Goal: Task Accomplishment & Management: Complete application form

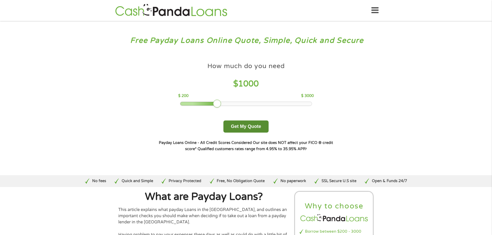
click at [236, 126] on button "Get My Quote" at bounding box center [245, 127] width 45 height 12
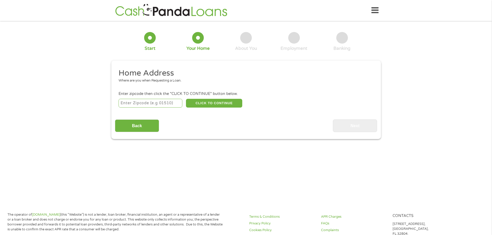
click at [142, 104] on input "number" at bounding box center [150, 103] width 64 height 9
type input "23455"
select select "[US_STATE]"
click at [200, 103] on button "CLICK TO CONTINUE" at bounding box center [214, 103] width 56 height 9
type input "23455"
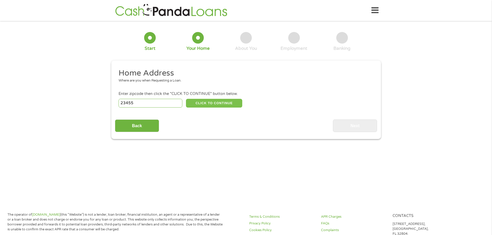
type input "[US_STATE][GEOGRAPHIC_DATA]"
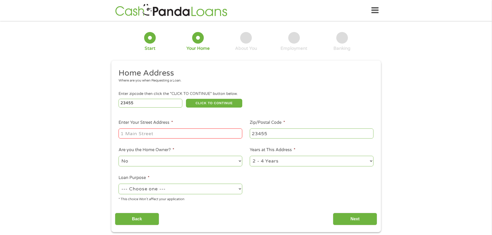
click at [157, 132] on input "Enter Your Street Address *" at bounding box center [180, 134] width 124 height 10
type input "[STREET_ADDRESS]"
click at [144, 163] on select "No Yes" at bounding box center [180, 161] width 124 height 11
select select "yes"
click at [118, 156] on select "No Yes" at bounding box center [180, 161] width 124 height 11
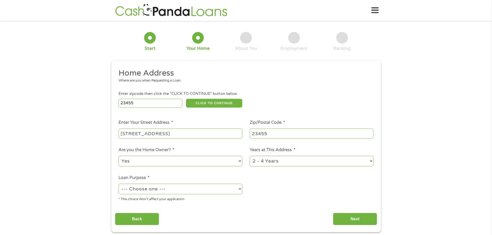
click at [150, 190] on select "--- Choose one --- Pay Bills Debt Consolidation Home Improvement Major Purchase…" at bounding box center [180, 189] width 124 height 11
select select "other"
click at [118, 184] on select "--- Choose one --- Pay Bills Debt Consolidation Home Improvement Major Purchase…" at bounding box center [180, 189] width 124 height 11
click at [367, 161] on select "1 Year or less 1 - 2 Years 2 - 4 Years Over 4 Years" at bounding box center [312, 161] width 124 height 11
select select "60months"
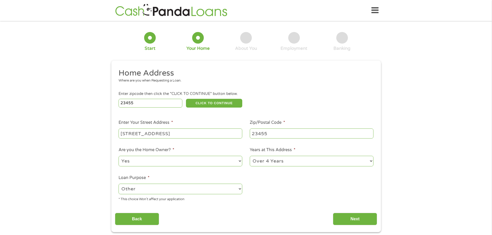
click at [250, 156] on select "1 Year or less 1 - 2 Years 2 - 4 Years Over 4 Years" at bounding box center [312, 161] width 124 height 11
click at [348, 221] on input "Next" at bounding box center [355, 219] width 44 height 13
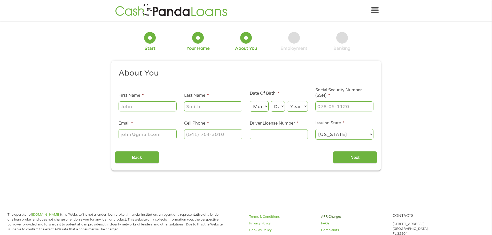
scroll to position [2, 2]
click at [134, 108] on input "First Name *" at bounding box center [147, 106] width 58 height 10
type input "[PERSON_NAME]"
type input "[EMAIL_ADDRESS][PERSON_NAME][DOMAIN_NAME]"
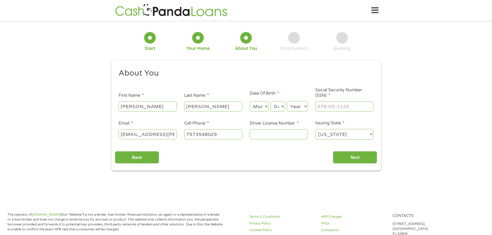
type input "[PHONE_NUMBER]"
click at [172, 132] on input "[EMAIL_ADDRESS][PERSON_NAME][DOMAIN_NAME]" at bounding box center [147, 134] width 58 height 10
type input "[EMAIL_ADDRESS][DOMAIN_NAME]"
click at [210, 132] on input "[PHONE_NUMBER]" at bounding box center [213, 134] width 58 height 10
click at [209, 136] on input "[PHONE_NUMBER]" at bounding box center [213, 134] width 58 height 10
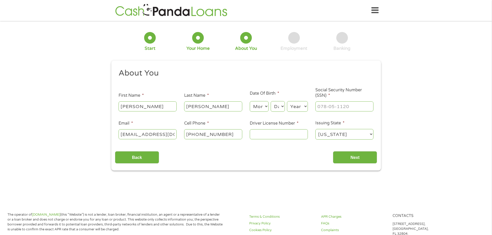
click at [208, 136] on input "[PHONE_NUMBER]" at bounding box center [213, 134] width 58 height 10
drag, startPoint x: 232, startPoint y: 133, endPoint x: 185, endPoint y: 135, distance: 47.0
click at [186, 134] on input "[PHONE_NUMBER]" at bounding box center [213, 134] width 58 height 10
type input "[PHONE_NUMBER]"
click at [266, 106] on select "Month 1 2 3 4 5 6 7 8 9 10 11 12" at bounding box center [259, 106] width 19 height 11
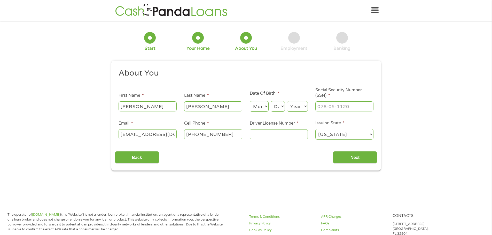
select select "3"
click at [250, 101] on select "Month 1 2 3 4 5 6 7 8 9 10 11 12" at bounding box center [259, 106] width 19 height 11
click at [283, 107] on select "Day 1 2 3 4 5 6 7 8 9 10 11 12 13 14 15 16 17 18 19 20 21 22 23 24 25 26 27 28 …" at bounding box center [277, 106] width 14 height 11
select select "7"
click at [270, 101] on select "Day 1 2 3 4 5 6 7 8 9 10 11 12 13 14 15 16 17 18 19 20 21 22 23 24 25 26 27 28 …" at bounding box center [277, 106] width 14 height 11
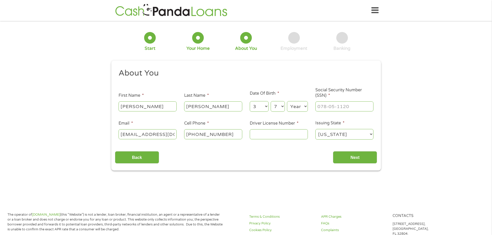
click at [299, 104] on select "Year [DATE] 2006 2005 2004 2003 2002 2001 2000 1999 1998 1997 1996 1995 1994 19…" at bounding box center [297, 106] width 21 height 11
select select "1955"
click at [287, 101] on select "Year [DATE] 2006 2005 2004 2003 2002 2001 2000 1999 1998 1997 1996 1995 1994 19…" at bounding box center [297, 106] width 21 height 11
click at [322, 104] on input "___-__-____" at bounding box center [344, 106] width 58 height 10
type input "047-38-7577"
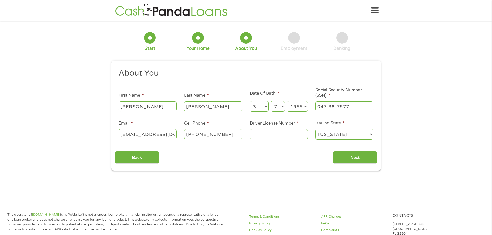
click at [270, 138] on input "Driver License Number *" at bounding box center [279, 134] width 58 height 10
type input "t61683548"
drag, startPoint x: 353, startPoint y: 159, endPoint x: 349, endPoint y: 155, distance: 6.0
click at [353, 159] on input "Next" at bounding box center [355, 157] width 44 height 13
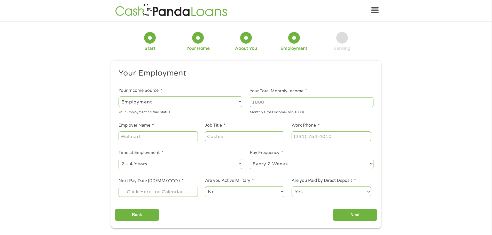
click at [258, 103] on input "Your Total Monthly Income *" at bounding box center [312, 102] width 124 height 10
type input "8500"
click at [135, 137] on input "Employer Name *" at bounding box center [157, 136] width 79 height 10
type input "Bech Auto Sales"
click at [212, 136] on input "Job Title *" at bounding box center [244, 136] width 79 height 10
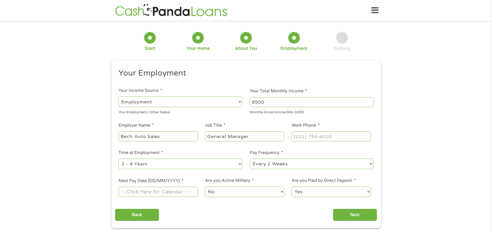
type input "General Manager"
click at [295, 134] on input "(___) ___-____" at bounding box center [330, 136] width 79 height 10
type input "[PHONE_NUMBER]"
click at [291, 166] on select "--- Choose one --- Every 2 Weeks Every Week Monthly Semi-Monthly" at bounding box center [312, 164] width 124 height 11
select select "weekly"
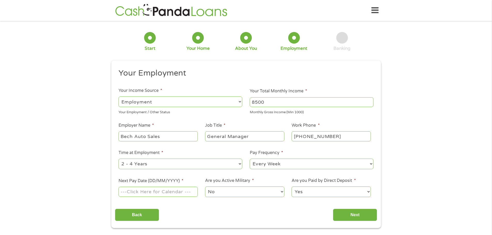
click at [250, 159] on select "--- Choose one --- Every 2 Weeks Every Week Monthly Semi-Monthly" at bounding box center [312, 164] width 124 height 11
click at [147, 191] on input "Next Pay Date (DD/MM/YYYY) *" at bounding box center [157, 192] width 79 height 10
type input "[DATE]"
click at [354, 191] on select "Yes No" at bounding box center [330, 192] width 79 height 11
select select "0"
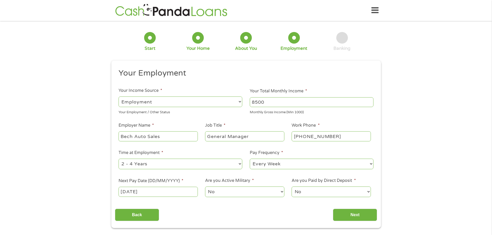
click at [291, 187] on select "Yes No" at bounding box center [330, 192] width 79 height 11
click at [343, 217] on input "Next" at bounding box center [355, 215] width 44 height 13
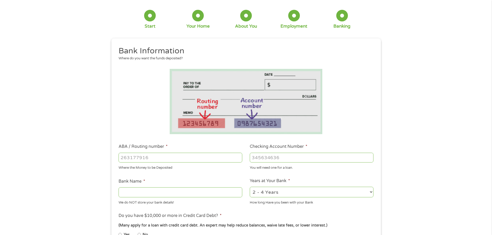
scroll to position [52, 0]
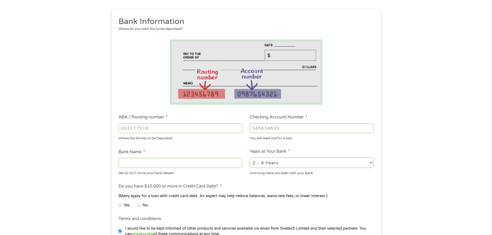
click at [136, 132] on input "ABA / Routing number *" at bounding box center [180, 128] width 124 height 10
type input "051403164"
type input "UNION BANK TRUST"
type input "051403164"
click at [264, 128] on input "Checking Account Number *" at bounding box center [312, 128] width 124 height 10
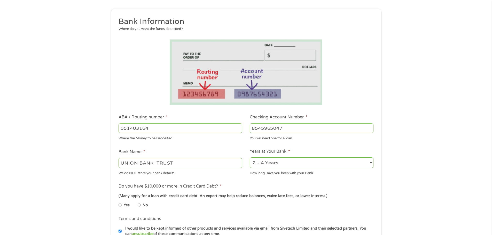
type input "8545965047"
click at [312, 159] on select "2 - 4 Years 6 - 12 Months 1 - 2 Years Over 4 Years" at bounding box center [312, 162] width 124 height 11
select select "60months"
click at [250, 157] on select "2 - 4 Years 6 - 12 Months 1 - 2 Years Over 4 Years" at bounding box center [312, 162] width 124 height 11
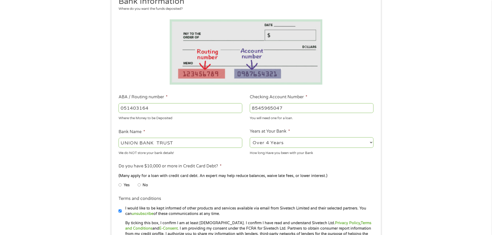
scroll to position [103, 0]
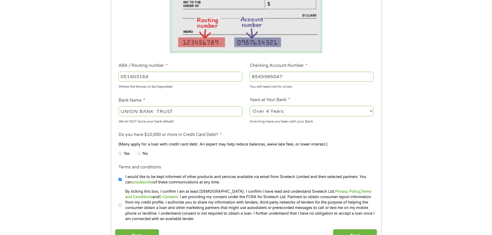
click at [139, 154] on input "No" at bounding box center [139, 153] width 3 height 8
radio input "true"
click at [121, 204] on input "By ticking this box, I confirm I am at least [DEMOGRAPHIC_DATA]. I confirm I ha…" at bounding box center [119, 205] width 3 height 8
checkbox input "true"
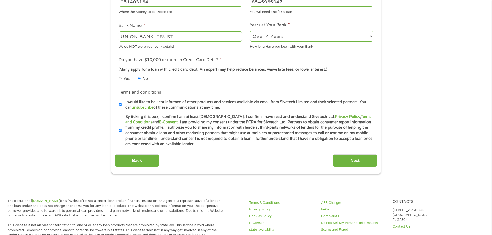
scroll to position [181, 0]
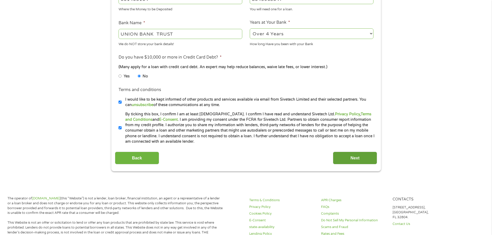
click at [352, 153] on input "Next" at bounding box center [355, 158] width 44 height 13
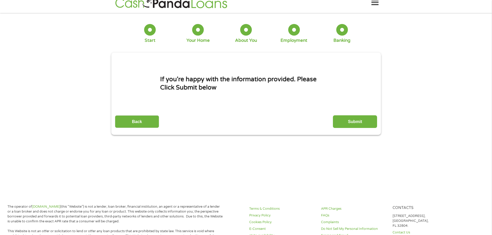
scroll to position [0, 0]
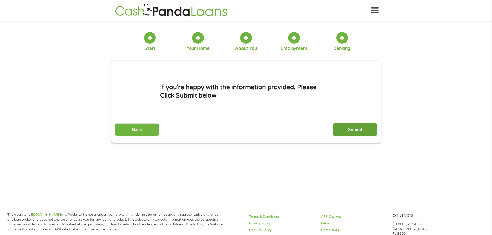
click at [351, 127] on input "Submit" at bounding box center [355, 129] width 44 height 13
